Goal: Task Accomplishment & Management: Complete application form

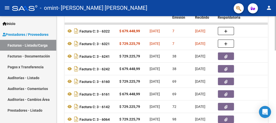
scroll to position [151, 0]
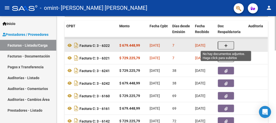
click at [226, 45] on icon "button" at bounding box center [226, 46] width 4 height 4
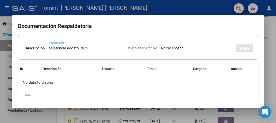
type input "asistencia agosto 2025"
click at [163, 49] on input "Seleccionar Archivo" at bounding box center [194, 48] width 67 height 5
type input "C:\fakepath\[PERSON_NAME] F asist agosto 2025.pdf"
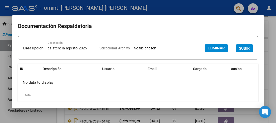
click at [239, 51] on span "SUBIR" at bounding box center [244, 48] width 11 height 5
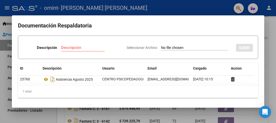
scroll to position [0, 0]
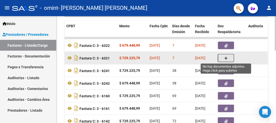
click at [225, 58] on icon "button" at bounding box center [226, 58] width 4 height 4
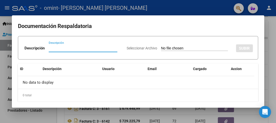
click at [49, 47] on input "Descripción" at bounding box center [83, 48] width 69 height 5
type input "asistencia agosto 2025"
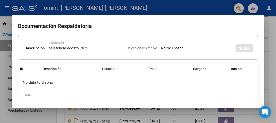
click at [161, 48] on input "Seleccionar Archivo" at bounding box center [194, 48] width 67 height 5
type input "C:\fakepath\[PERSON_NAME] ASIST AGO 25.pdf"
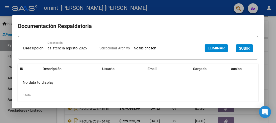
click at [239, 51] on span "SUBIR" at bounding box center [244, 48] width 11 height 5
